Goal: Ask a question

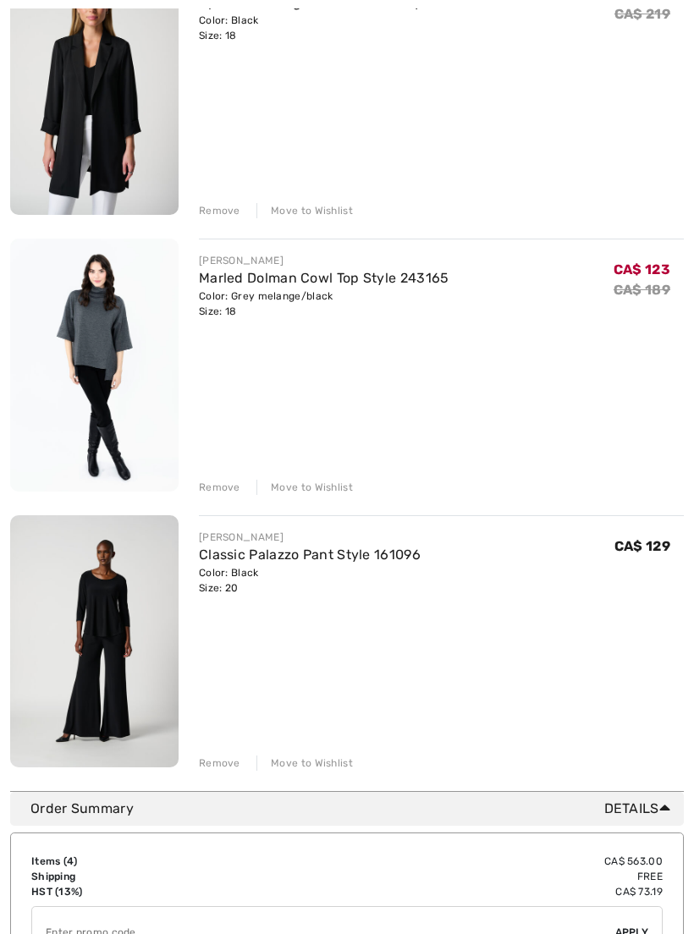
scroll to position [565, 0]
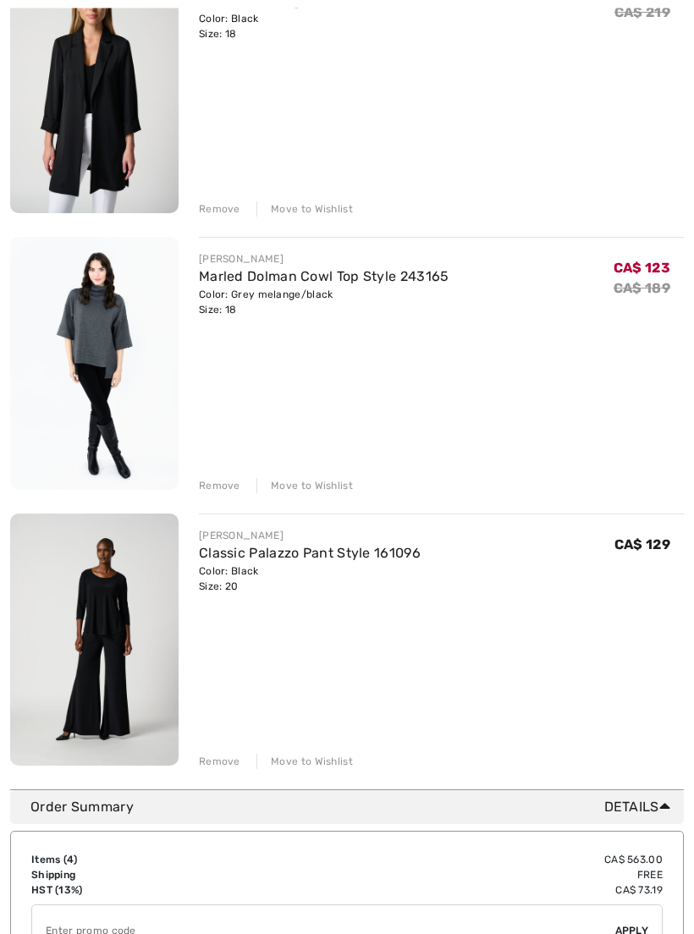
click at [362, 559] on link "Classic Palazzo Pant Style 161096" at bounding box center [310, 554] width 222 height 16
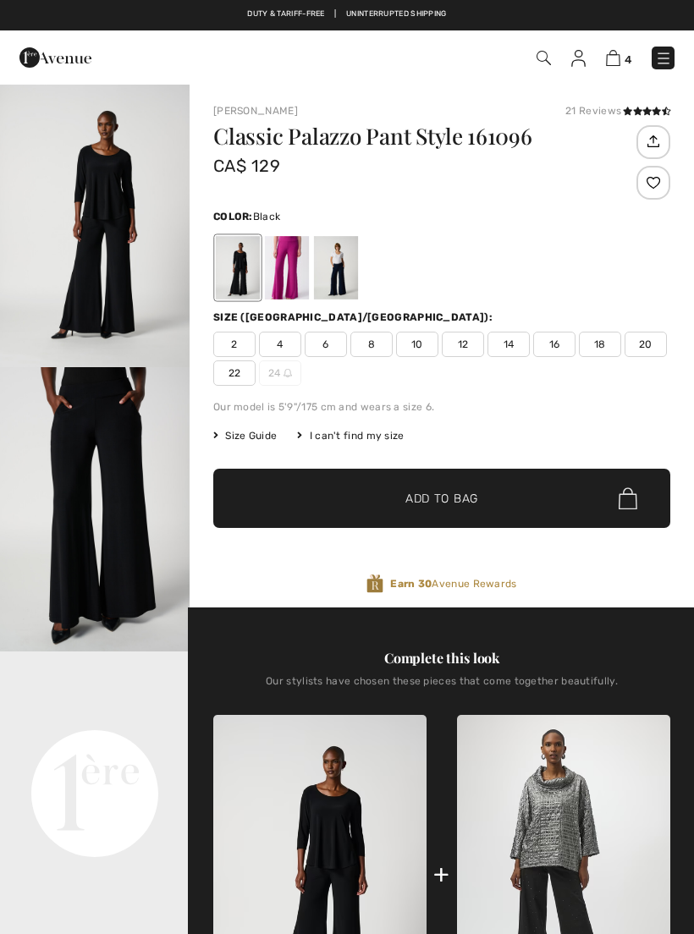
checkbox input "true"
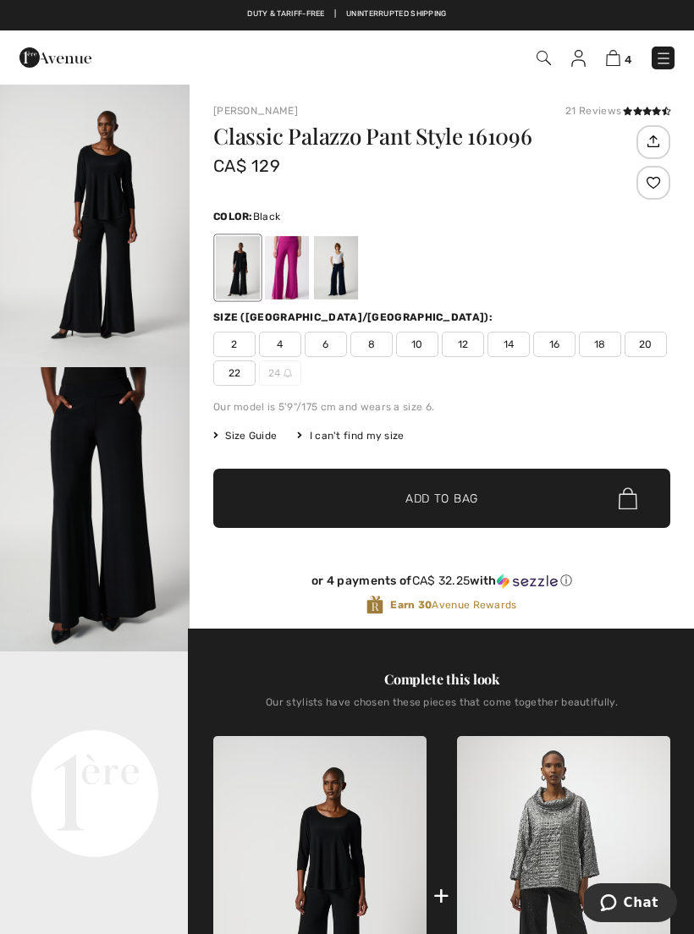
click at [124, 746] on video "Your browser does not support the video tag." at bounding box center [94, 698] width 189 height 95
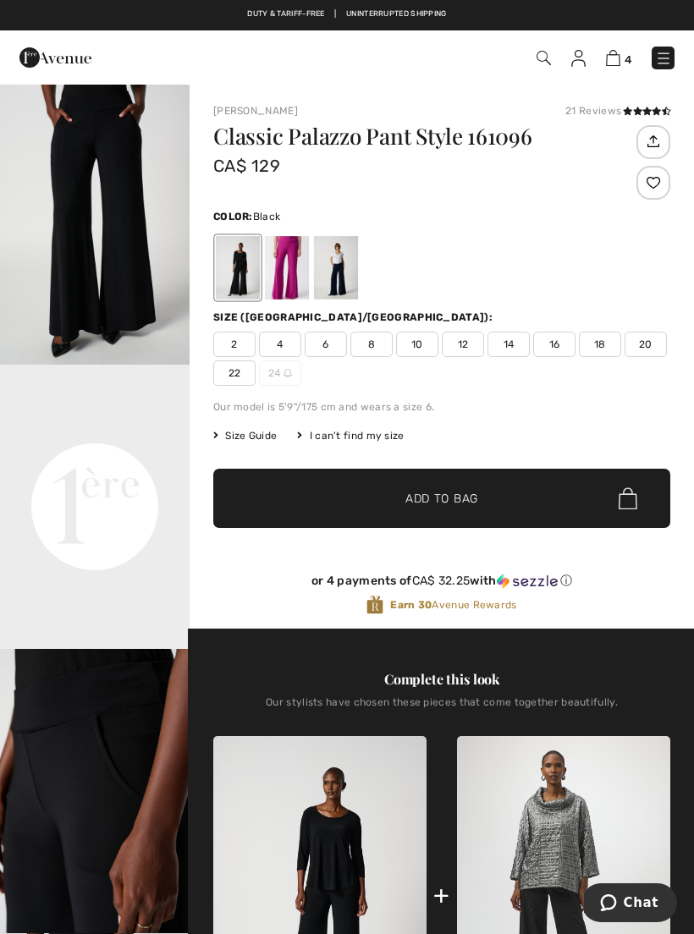
click at [58, 459] on video "Your browser does not support the video tag." at bounding box center [94, 412] width 189 height 95
click at [69, 459] on video "Your browser does not support the video tag." at bounding box center [94, 412] width 189 height 95
click at [116, 459] on video "Your browser does not support the video tag." at bounding box center [94, 412] width 189 height 95
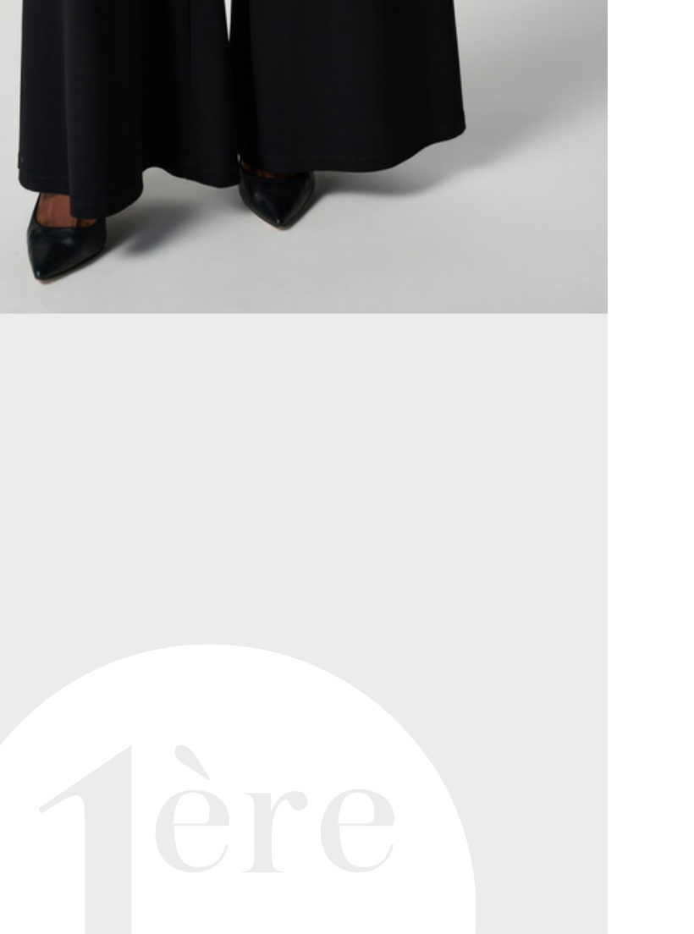
scroll to position [398, 0]
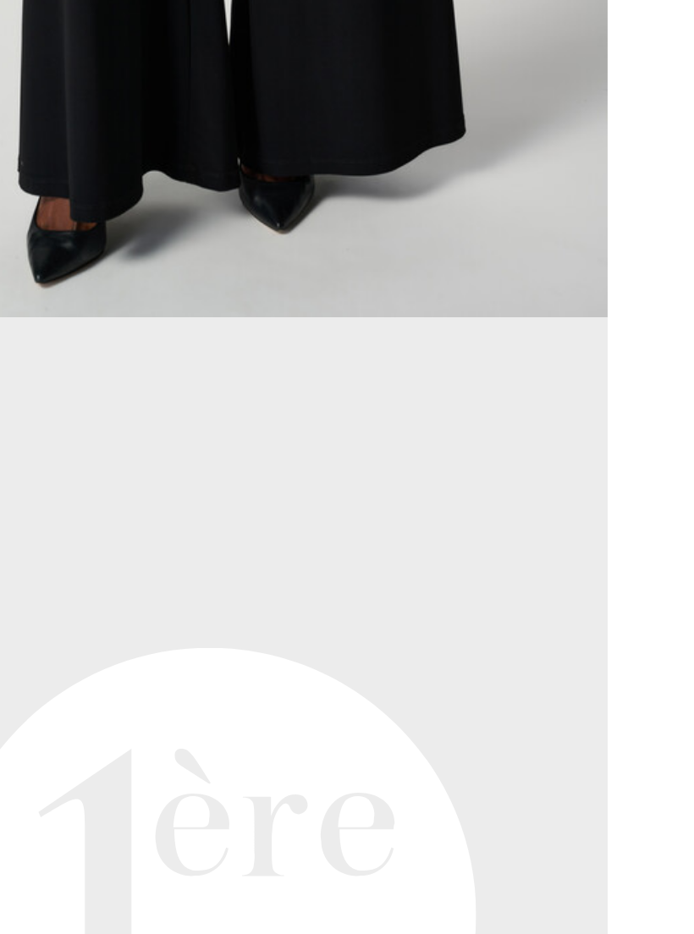
click at [140, 253] on video "Your browser does not support the video tag." at bounding box center [94, 300] width 189 height 95
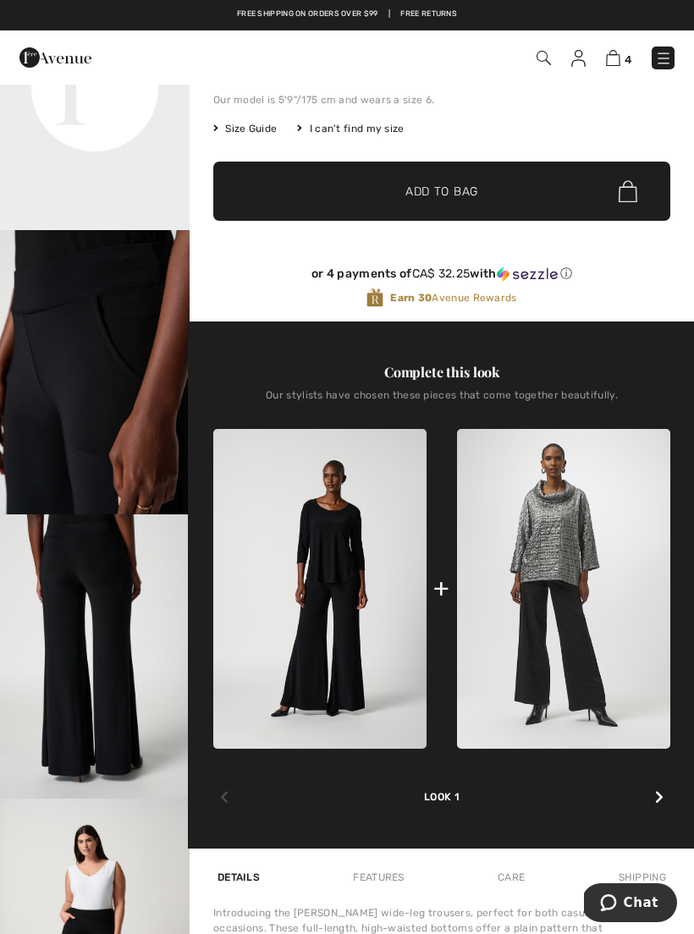
scroll to position [343, 0]
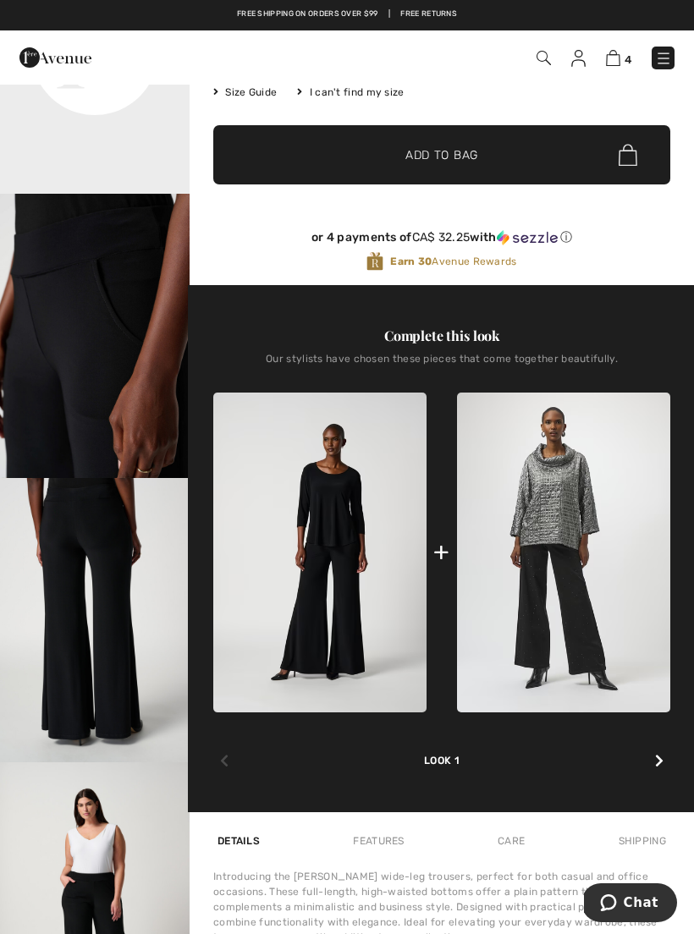
click at [645, 895] on span "Chat" at bounding box center [640, 902] width 35 height 15
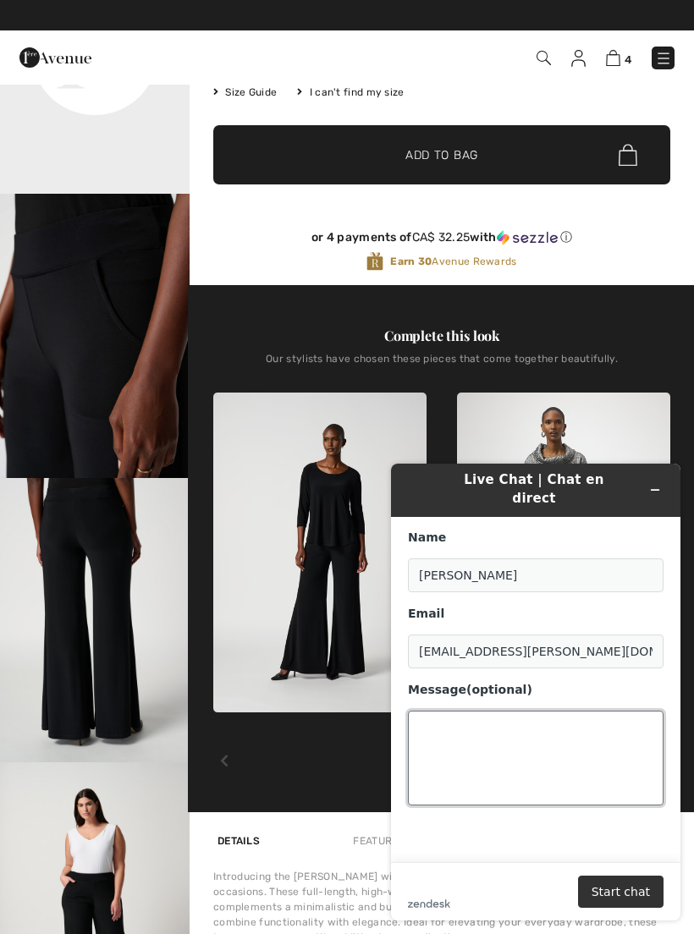
click at [584, 721] on textarea "Message (optional)" at bounding box center [535, 758] width 255 height 95
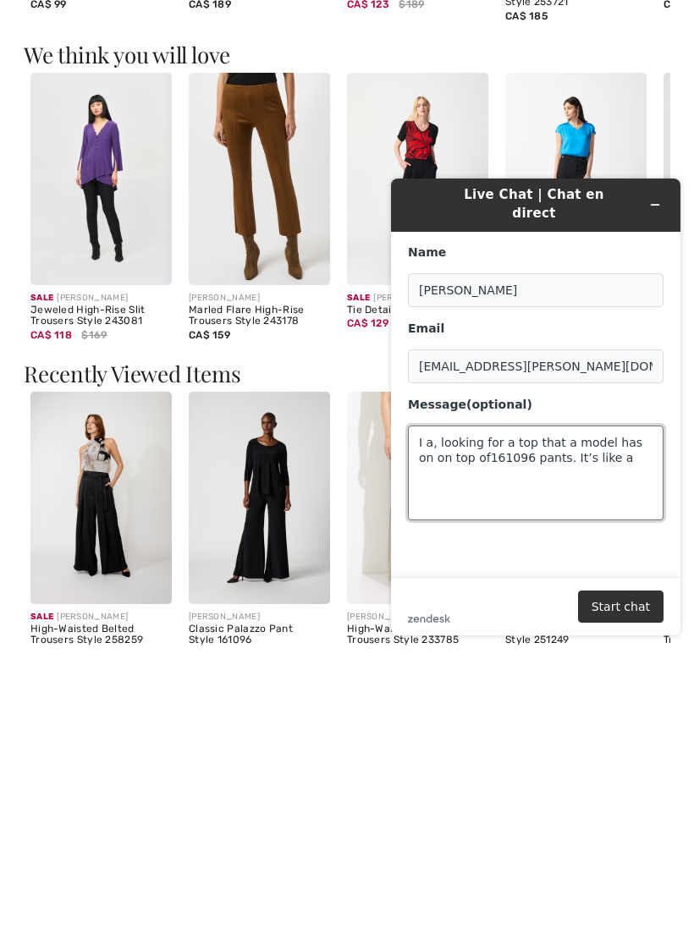
scroll to position [1611, 0]
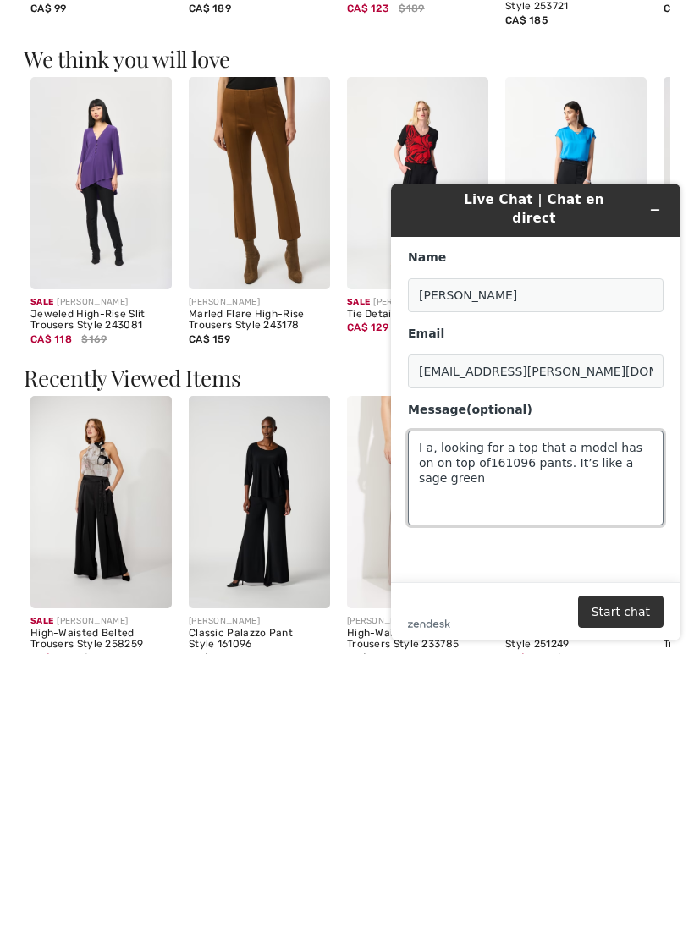
type textarea "I a, looking for a top that a model has on on top of161096 pants. It’s like a s…"
click at [638, 617] on button "Start chat" at bounding box center [620, 611] width 85 height 32
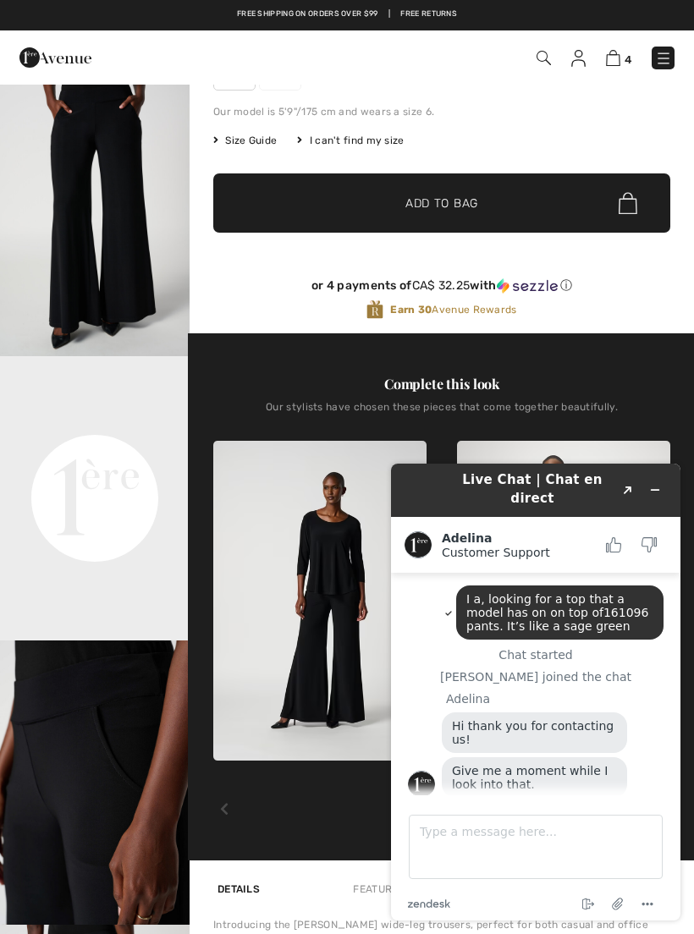
scroll to position [0, 0]
click at [508, 849] on textarea "Type a message here..." at bounding box center [536, 847] width 254 height 64
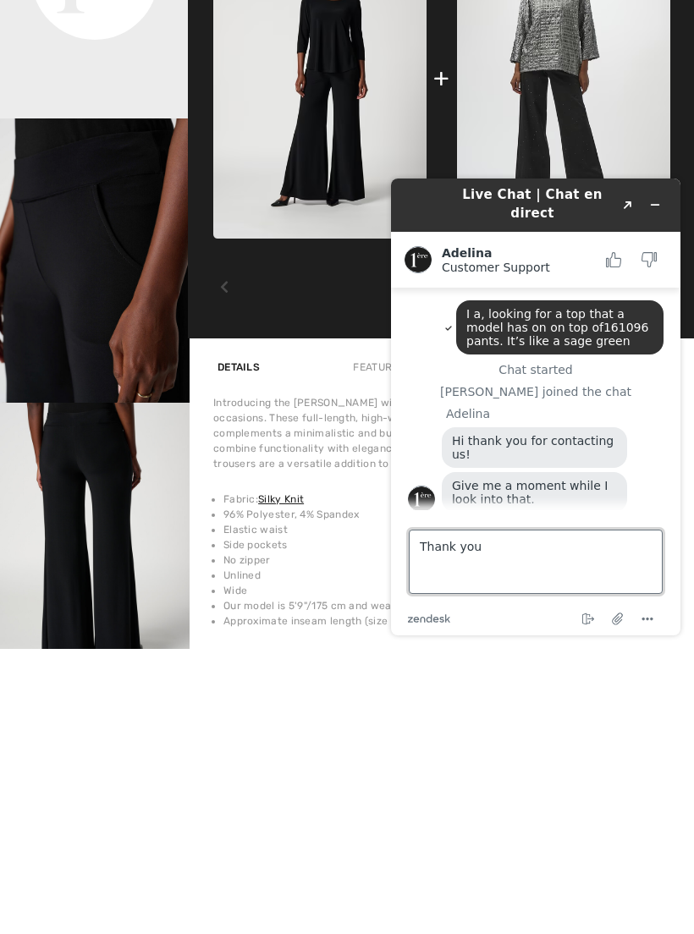
click at [633, 557] on textarea "Thank you" at bounding box center [536, 562] width 254 height 64
click at [628, 551] on textarea "Thank you" at bounding box center [536, 562] width 254 height 64
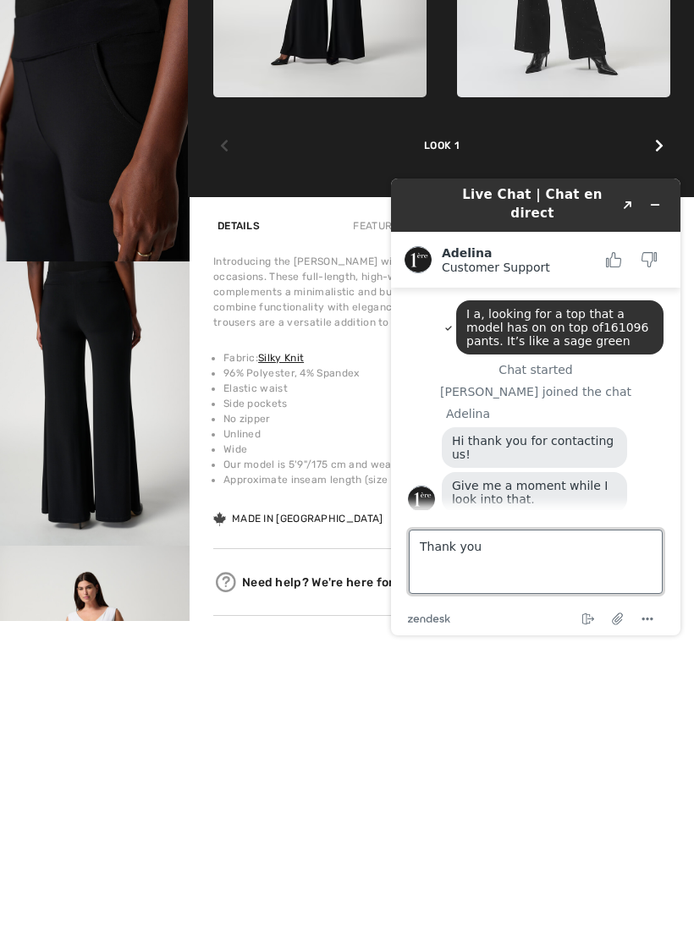
scroll to position [678, 0]
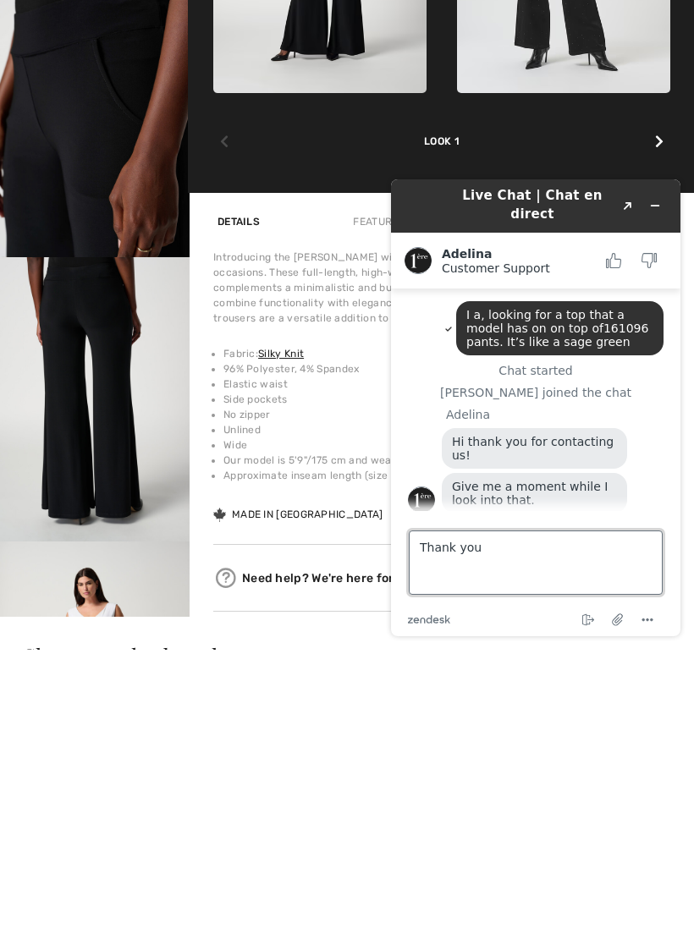
click at [628, 586] on textarea "Thank you" at bounding box center [536, 562] width 254 height 64
click at [651, 628] on icon "Menu" at bounding box center [647, 620] width 20 height 20
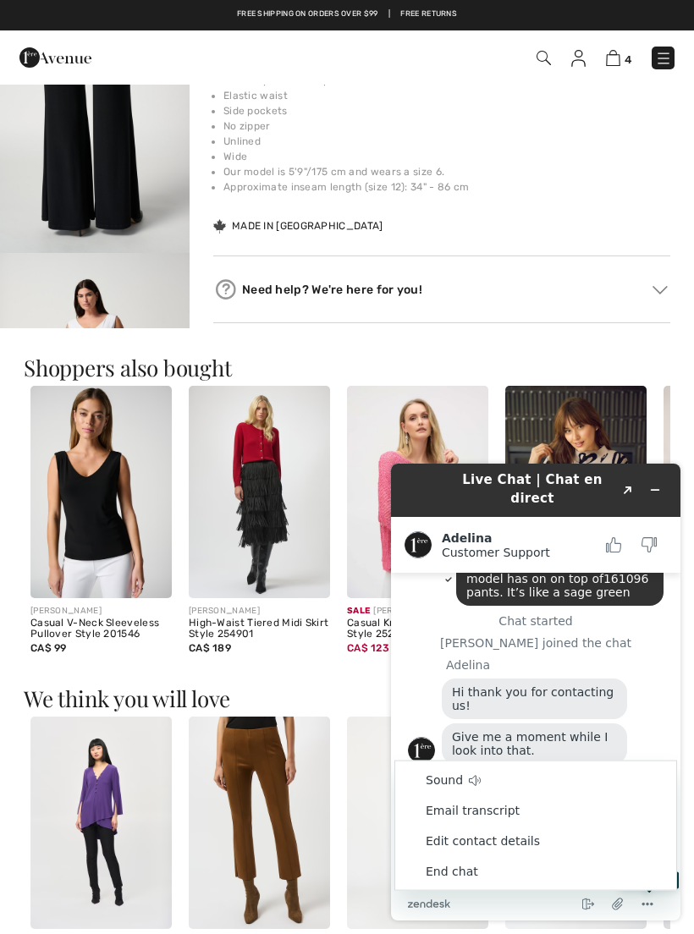
scroll to position [32, 0]
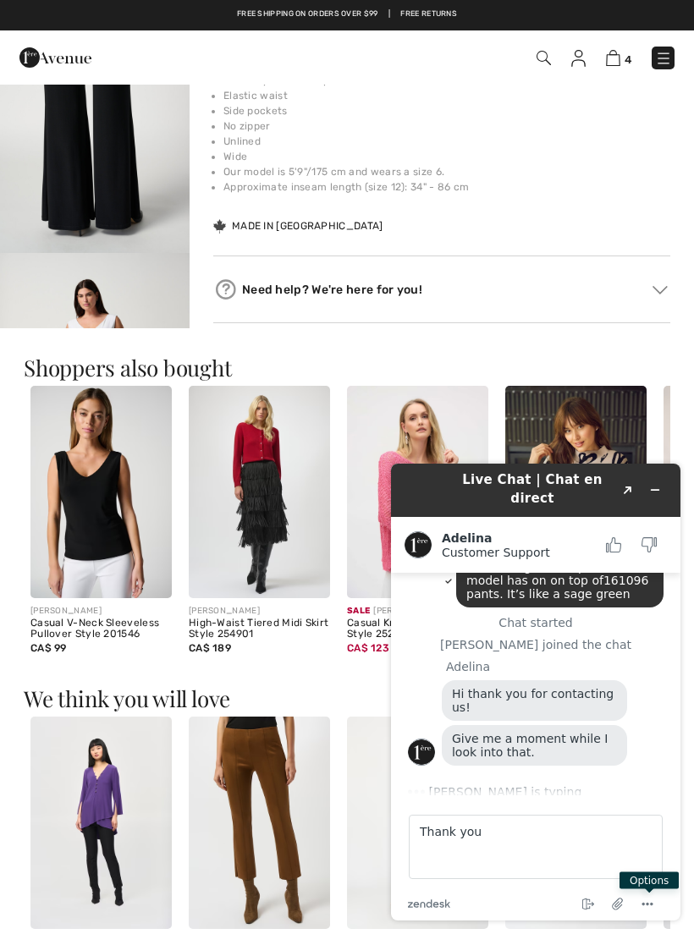
click at [668, 676] on main "I a, looking for a top that a model has on on top of161096 pants. It’s like a s…" at bounding box center [537, 684] width 277 height 222
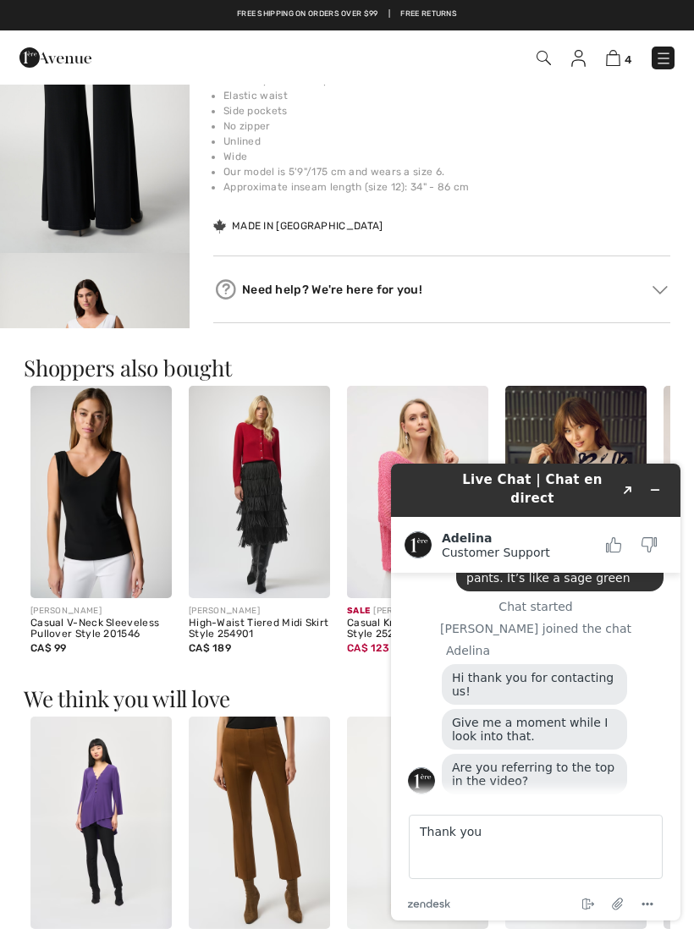
scroll to position [45, 0]
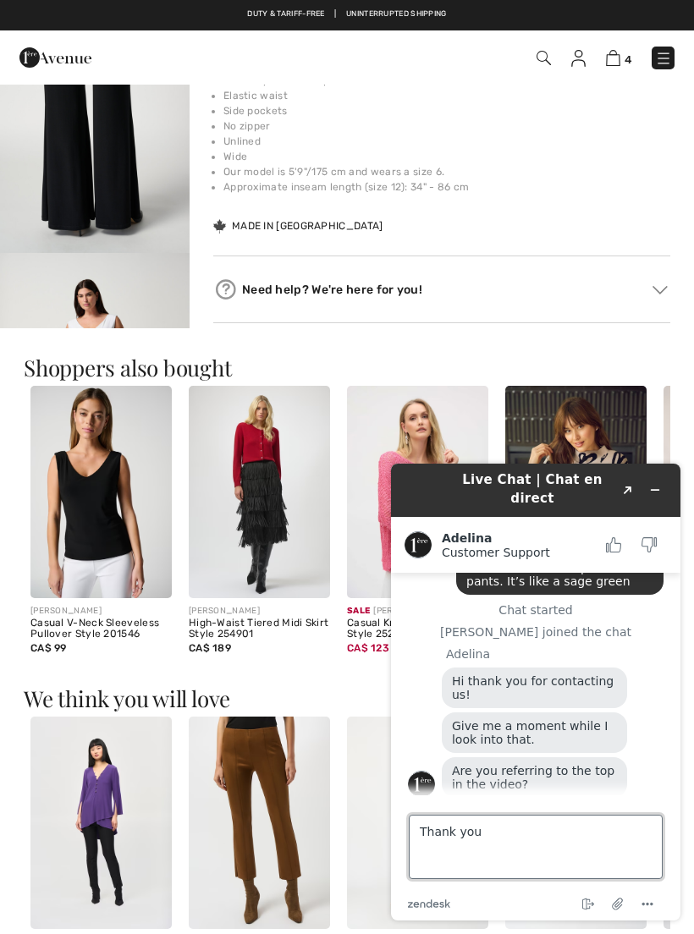
click at [535, 846] on textarea "Thank you" at bounding box center [536, 847] width 254 height 64
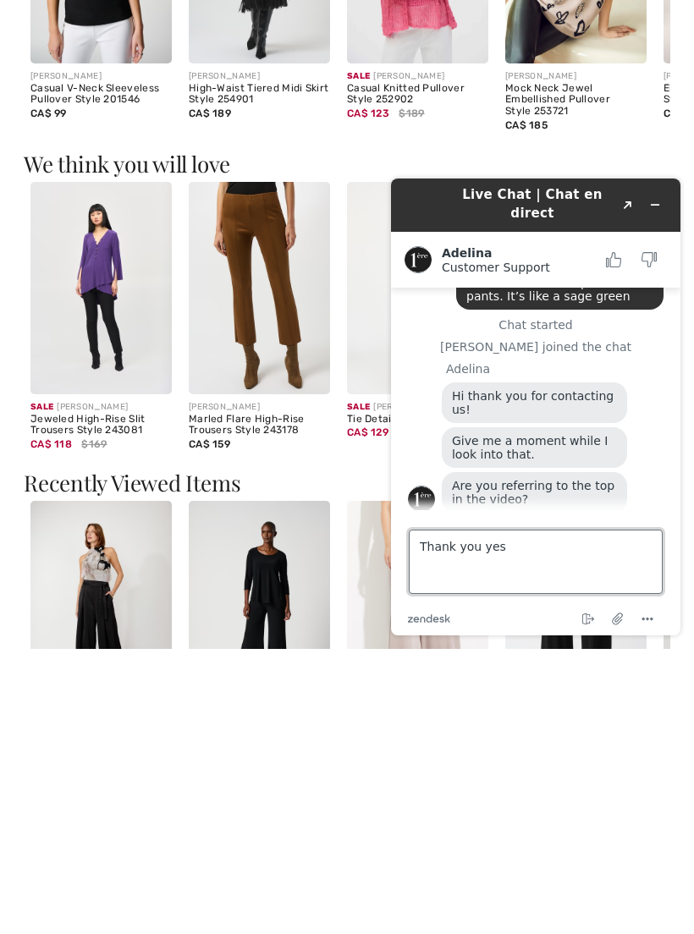
click at [598, 554] on textarea "Thank you yes" at bounding box center [536, 562] width 254 height 64
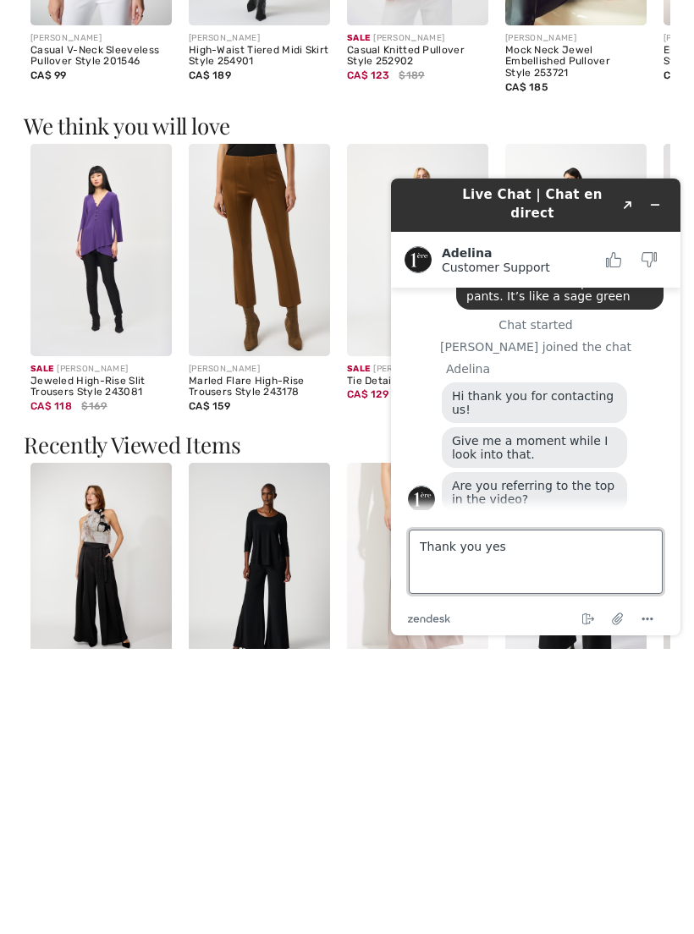
scroll to position [1540, 0]
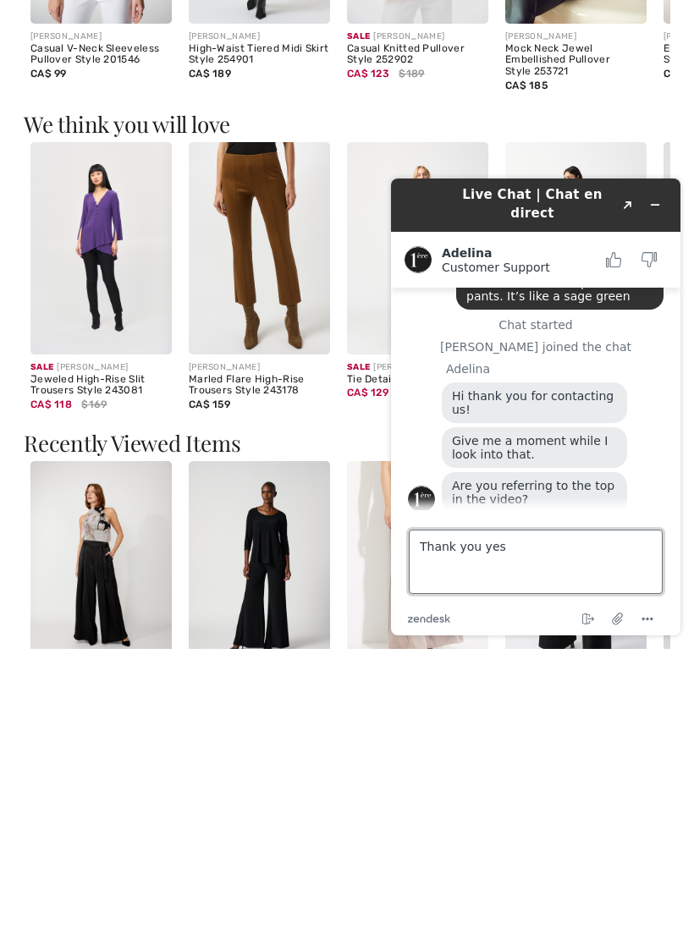
type textarea "Thank you yes"
click at [595, 618] on icon "End chat" at bounding box center [588, 619] width 20 height 20
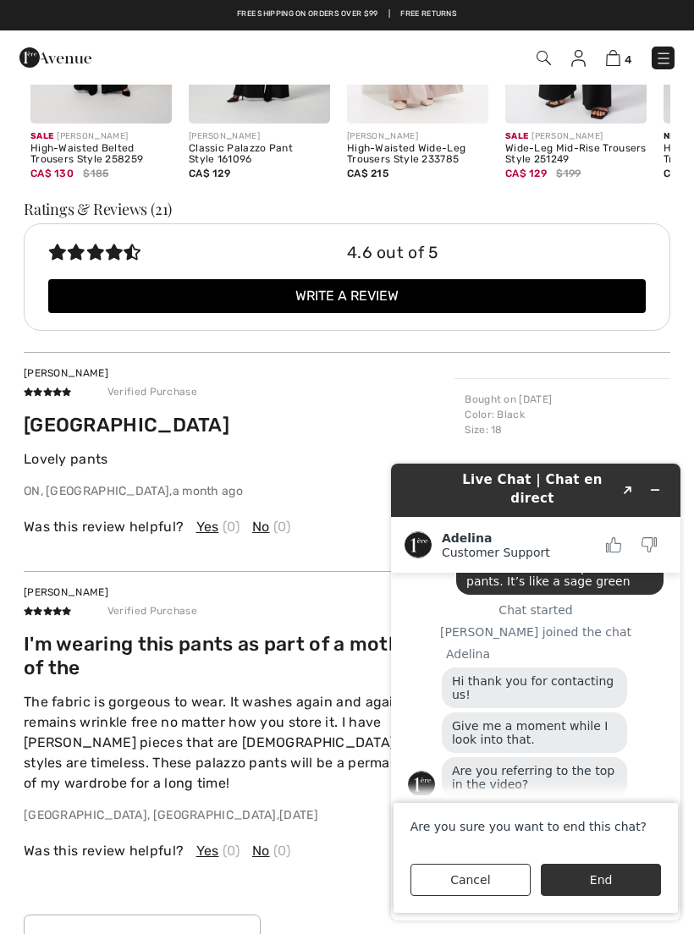
scroll to position [2413, 0]
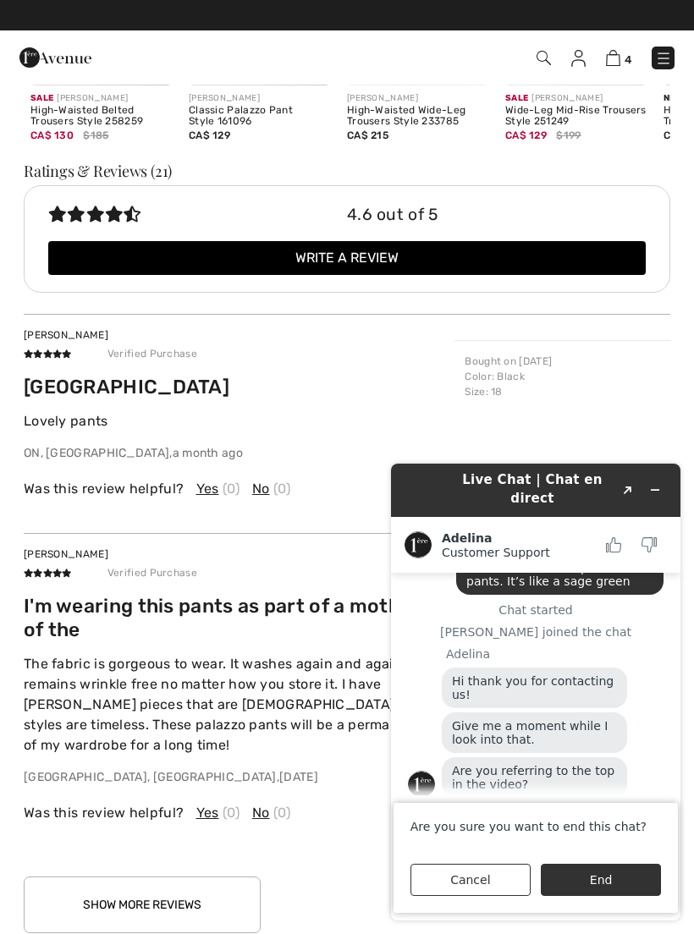
click at [472, 886] on button "Cancel" at bounding box center [470, 880] width 120 height 32
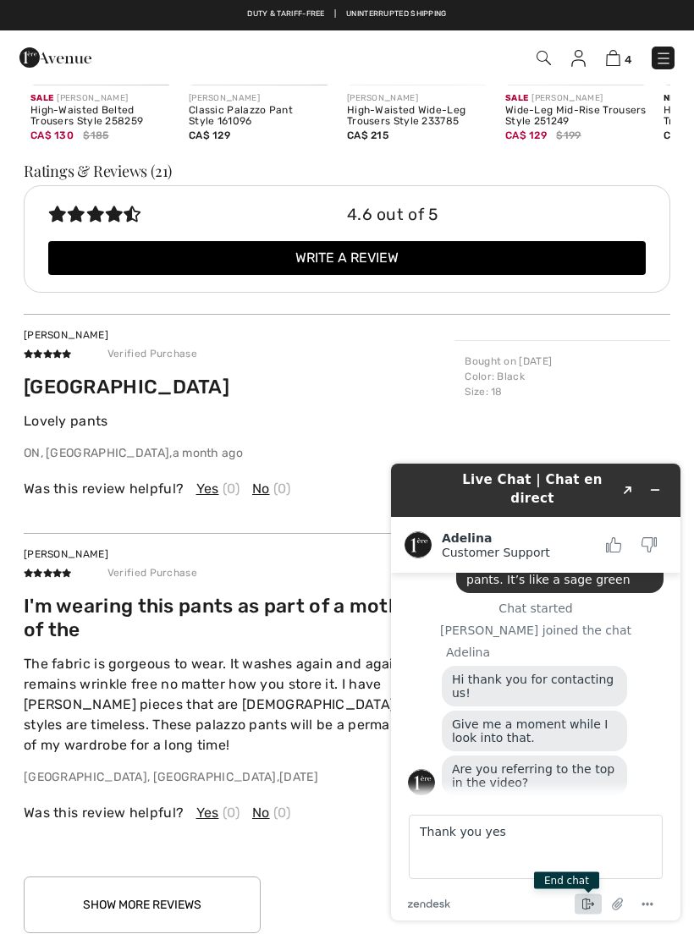
scroll to position [45, 0]
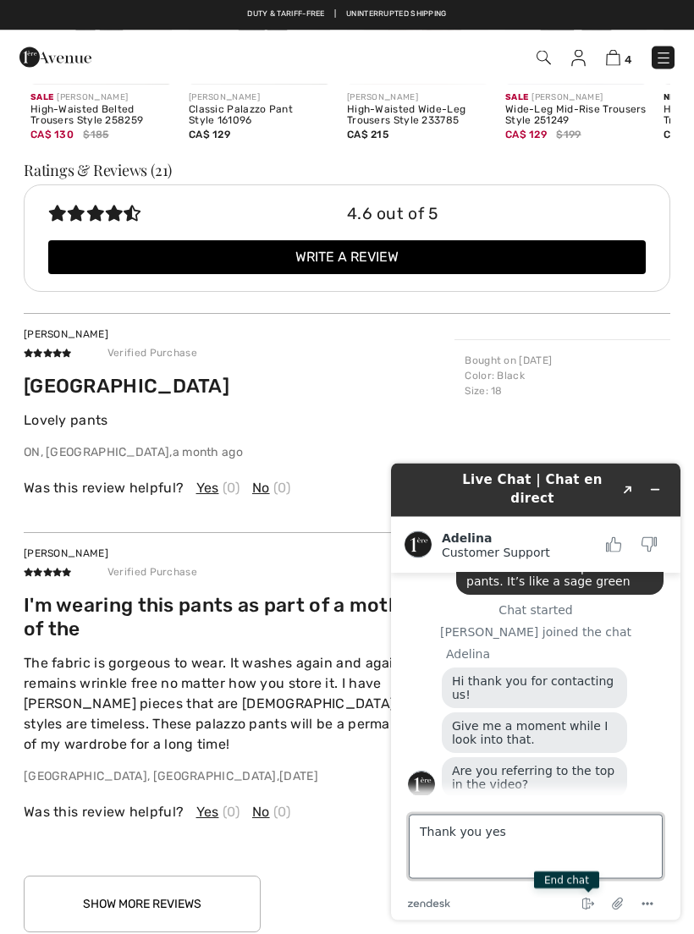
click at [486, 835] on textarea "Thank you yes" at bounding box center [536, 846] width 254 height 64
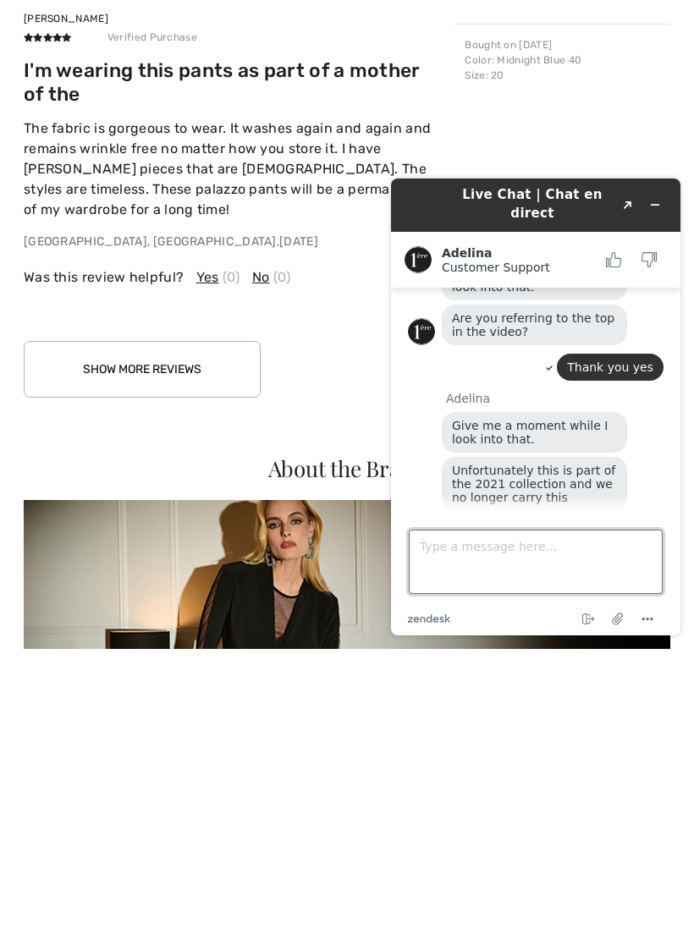
scroll to position [244, 0]
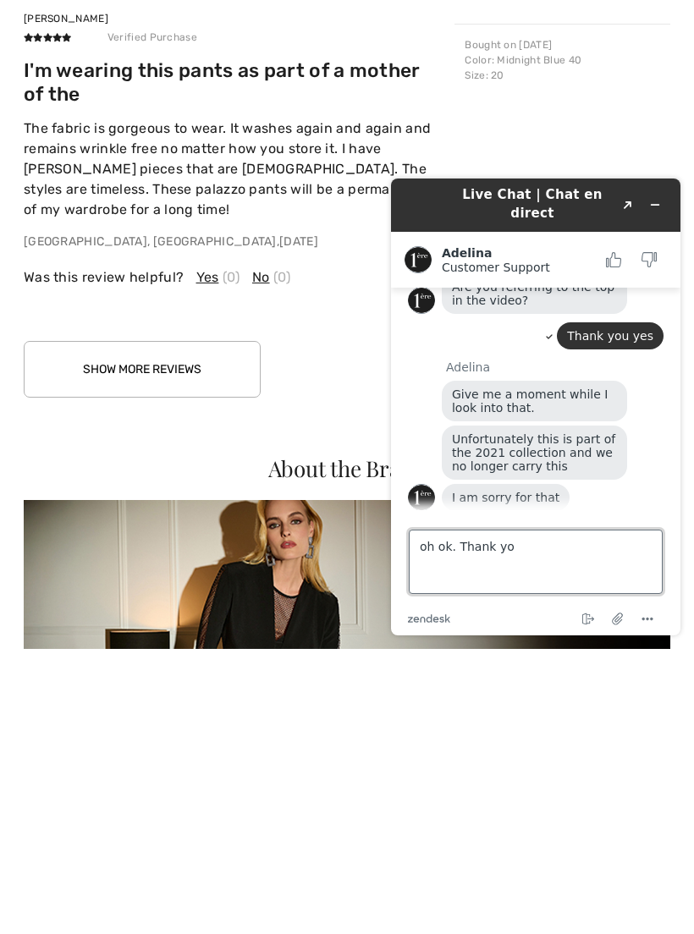
type textarea "oh ok. Thank you"
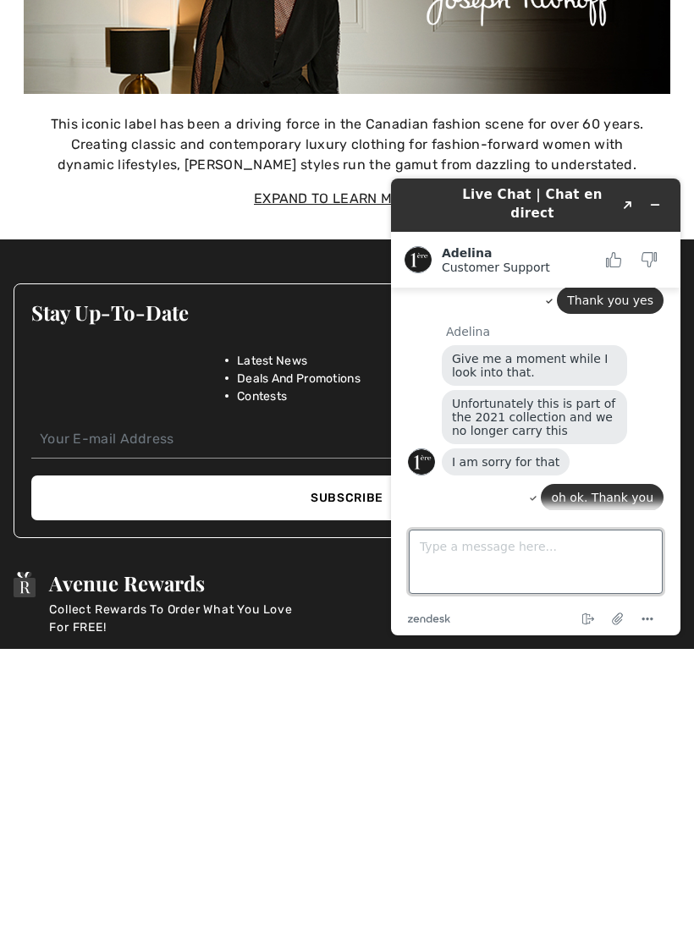
scroll to position [3267, 0]
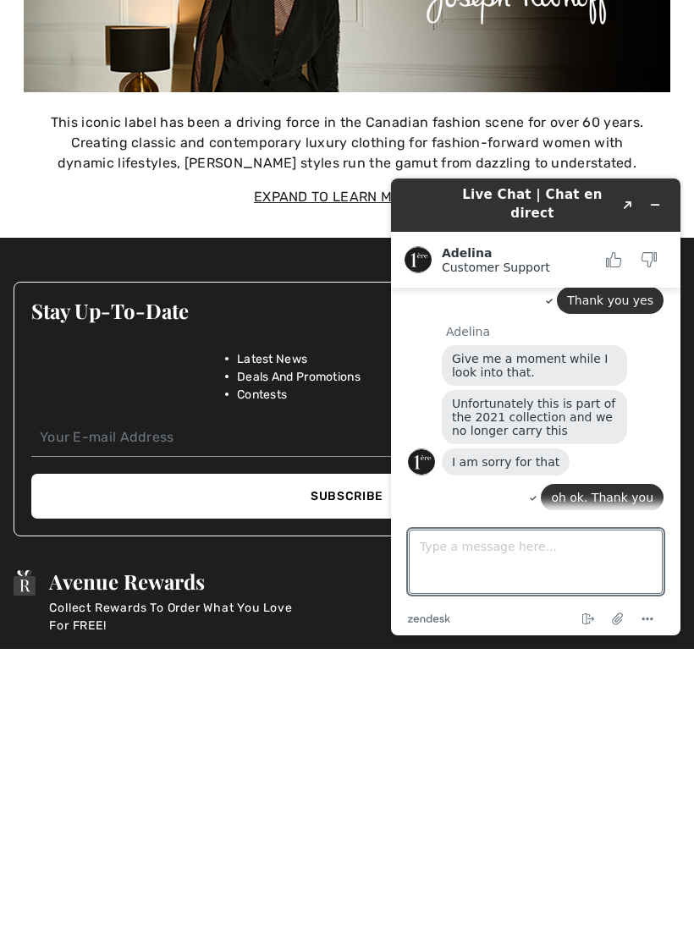
click at [643, 620] on circle "Menu" at bounding box center [643, 618] width 3 height 3
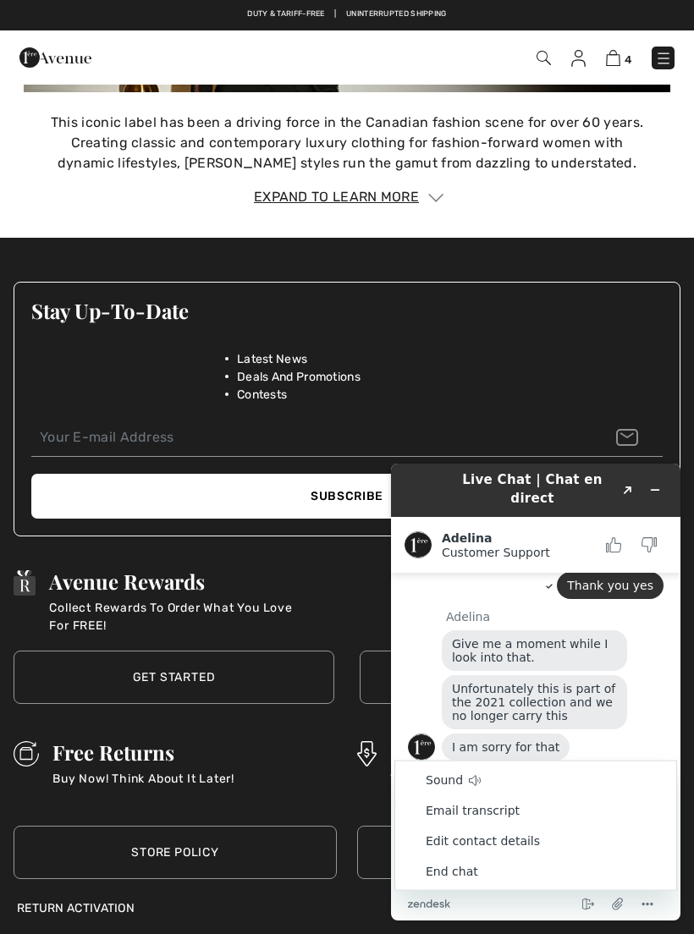
scroll to position [339, 0]
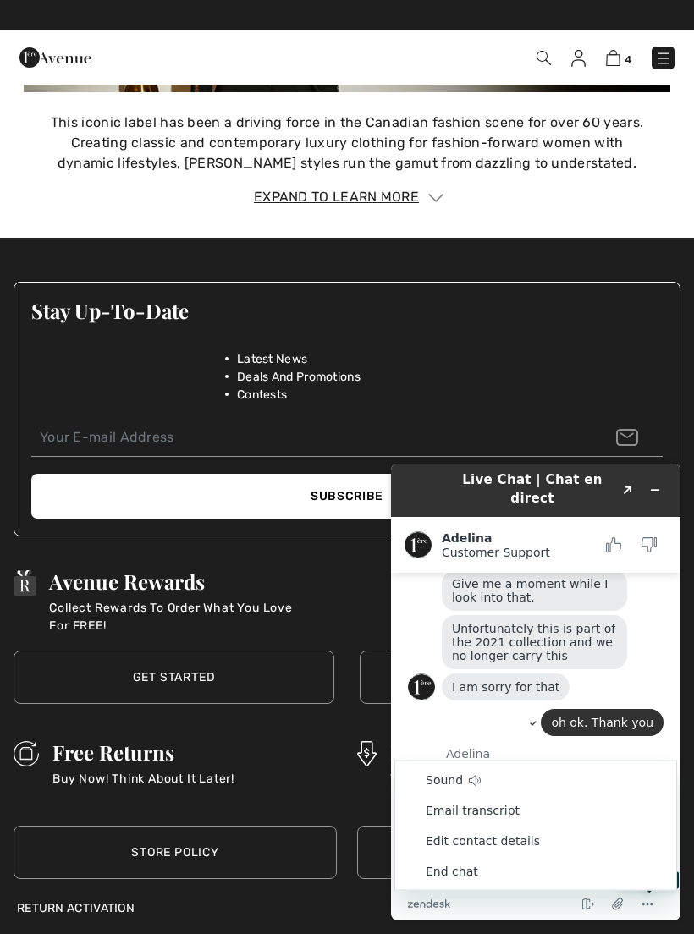
click at [447, 870] on li "End chat" at bounding box center [535, 871] width 281 height 30
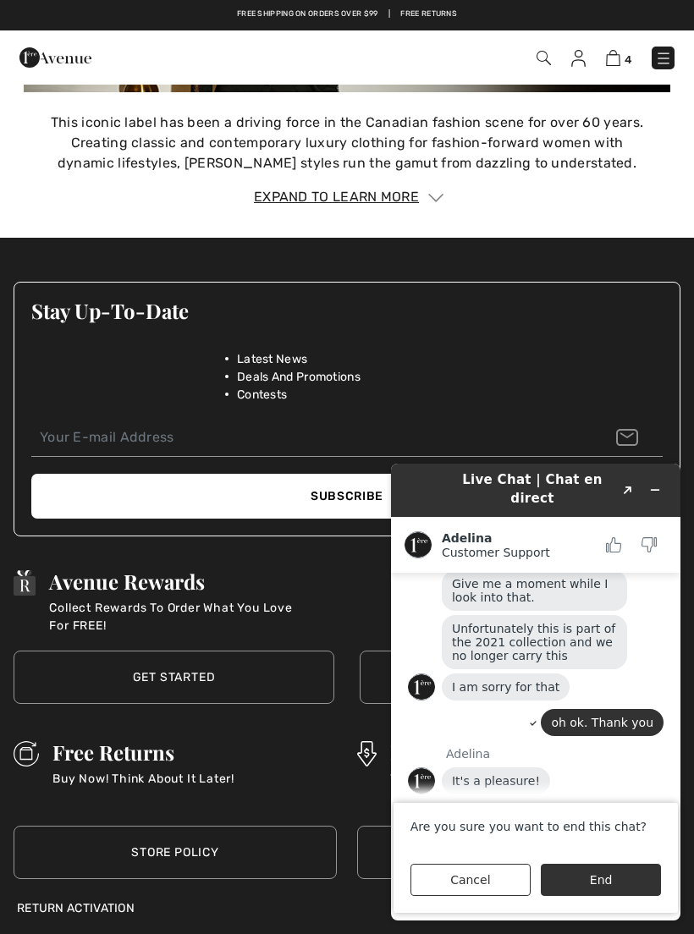
click at [606, 886] on button "End" at bounding box center [601, 880] width 120 height 32
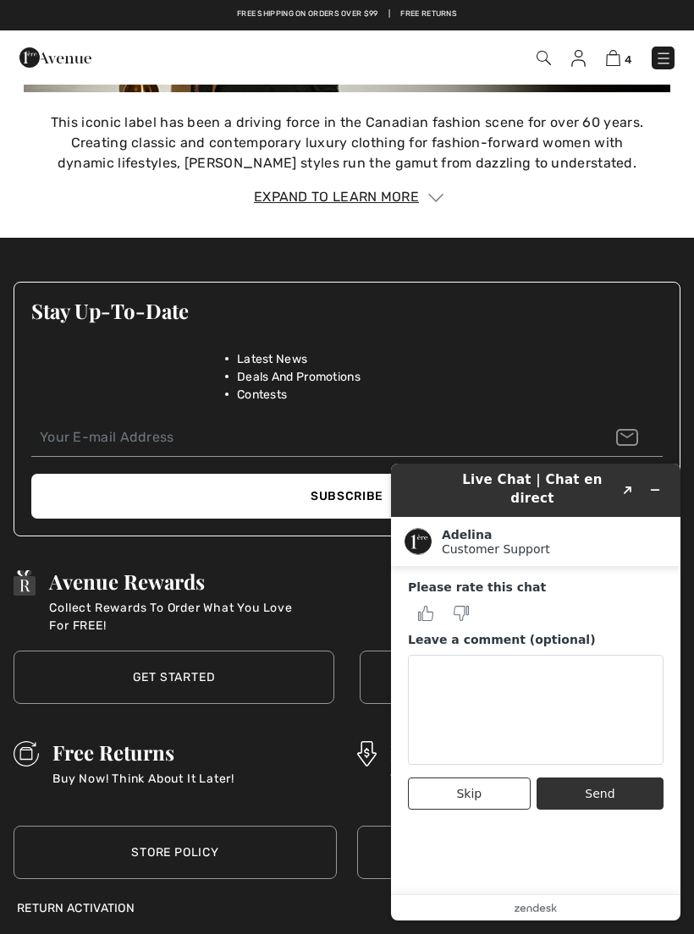
click at [618, 777] on button "Send" at bounding box center [599, 793] width 127 height 32
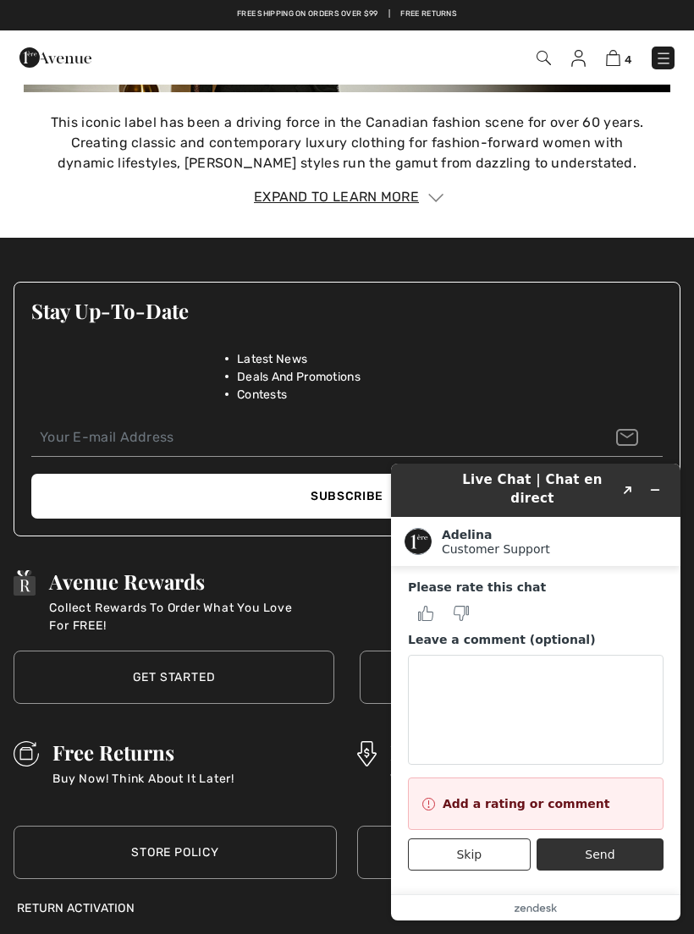
click at [617, 579] on label "Please rate this chat" at bounding box center [535, 587] width 255 height 17
click at [496, 838] on button "Skip" at bounding box center [469, 854] width 123 height 32
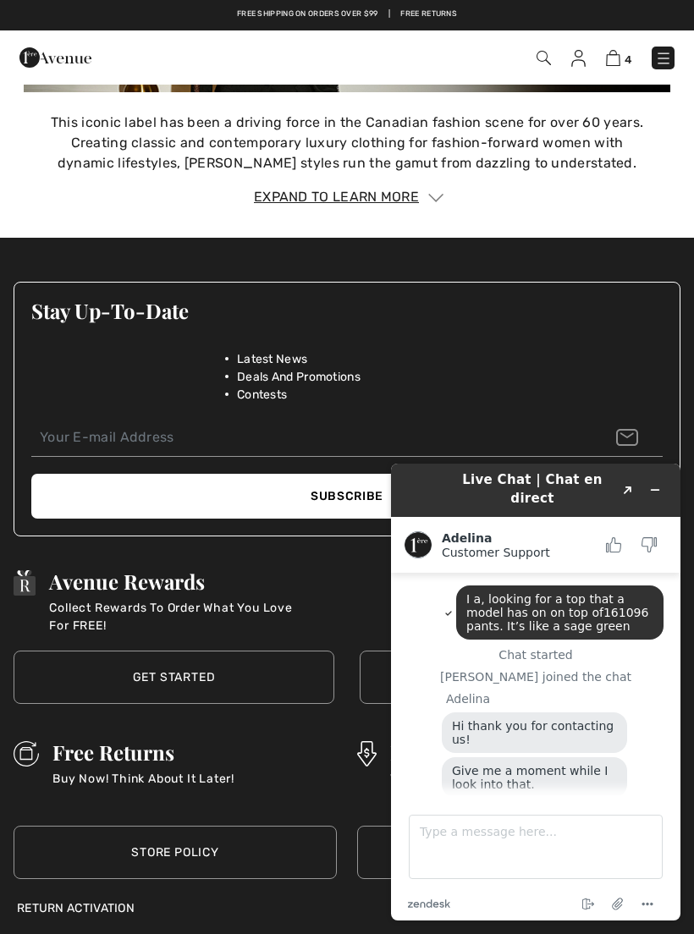
scroll to position [356, 0]
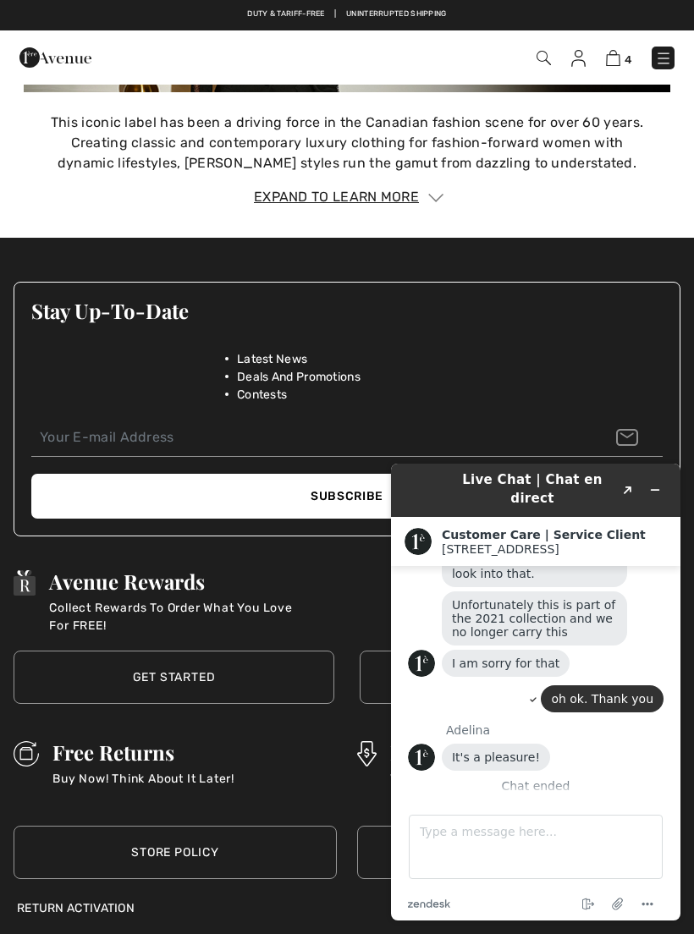
click at [539, 928] on div "Live Chat | Chat en direct Created with Sketch. Customer Care | Service Client …" at bounding box center [535, 692] width 316 height 484
